Goal: Task Accomplishment & Management: Manage account settings

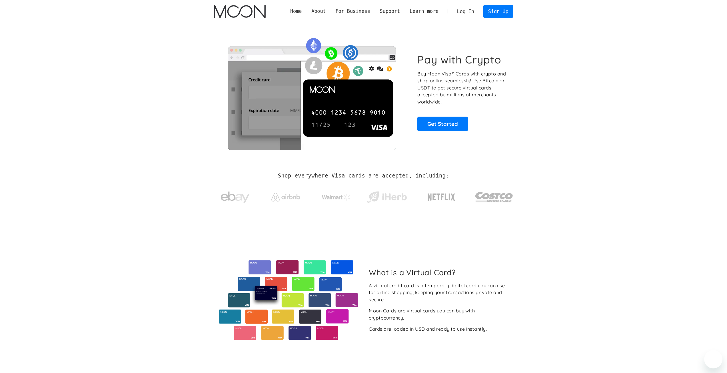
click at [470, 14] on link "Log In" at bounding box center [465, 11] width 27 height 13
